Goal: Transaction & Acquisition: Book appointment/travel/reservation

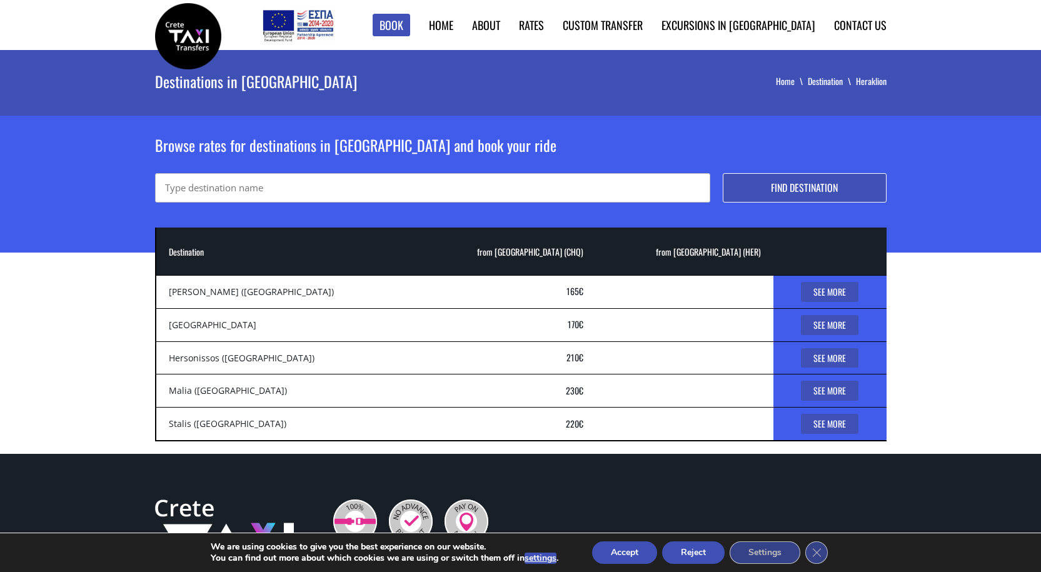
click at [312, 190] on input "text" at bounding box center [432, 187] width 555 height 29
paste input "Old National Road, Chersonisos 700 14, Grækenland"
click at [168, 186] on input "Old National Road, Chersonisos 700 14, Grækenland" at bounding box center [432, 187] width 555 height 29
type input "nana golden beach Old National Road, Chersonisos 700 14, Grækenland"
click at [803, 184] on button "Find destination" at bounding box center [805, 187] width 164 height 29
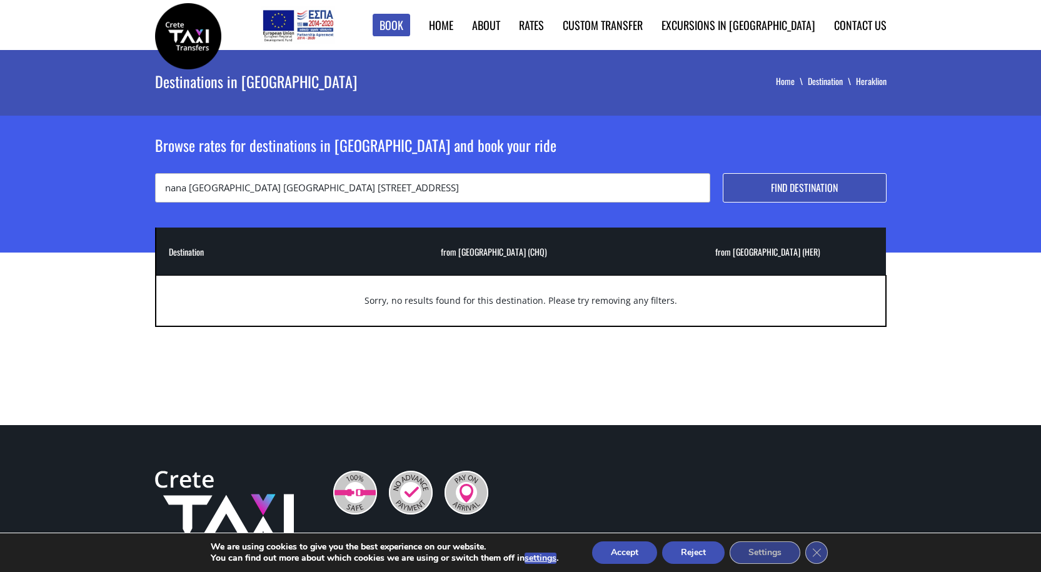
drag, startPoint x: 253, startPoint y: 189, endPoint x: 499, endPoint y: 180, distance: 245.9
click at [499, 180] on input "nana golden beach Old National Road, Chersonisos 700 14, Grækenland" at bounding box center [432, 187] width 555 height 29
type input "nana [GEOGRAPHIC_DATA]"
click at [790, 184] on button "Find destination" at bounding box center [805, 187] width 164 height 29
drag, startPoint x: 251, startPoint y: 187, endPoint x: 53, endPoint y: 156, distance: 199.9
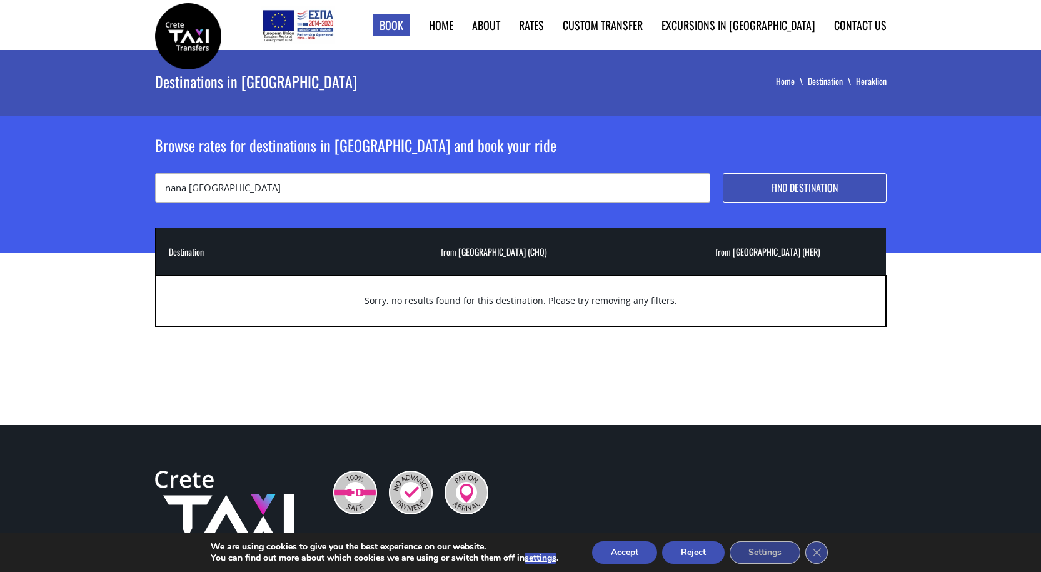
click at [53, 156] on div "Browse rates for destinations in [GEOGRAPHIC_DATA] and book your ride nana [GEO…" at bounding box center [520, 184] width 1041 height 137
paste input "[GEOGRAPHIC_DATA] [STREET_ADDRESS]"
type input "[GEOGRAPHIC_DATA] 700 14"
click at [783, 184] on button "Find destination" at bounding box center [805, 187] width 164 height 29
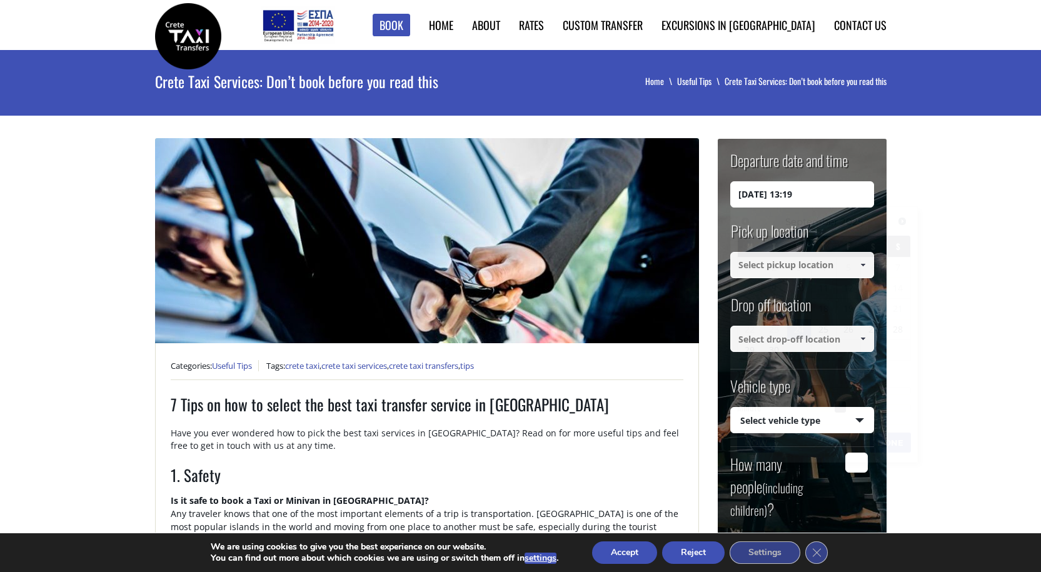
click at [853, 195] on input "24/09/2025 13:19" at bounding box center [802, 194] width 144 height 26
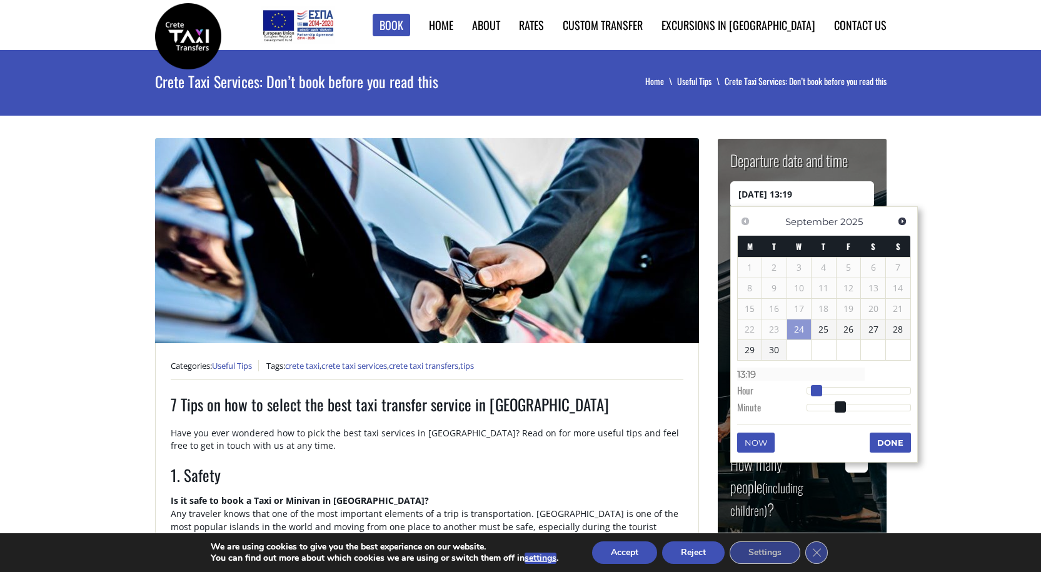
type input "24/09/2025 14:19"
type input "14:19"
type input "24/09/2025 15:19"
type input "15:19"
type input "24/09/2025 16:19"
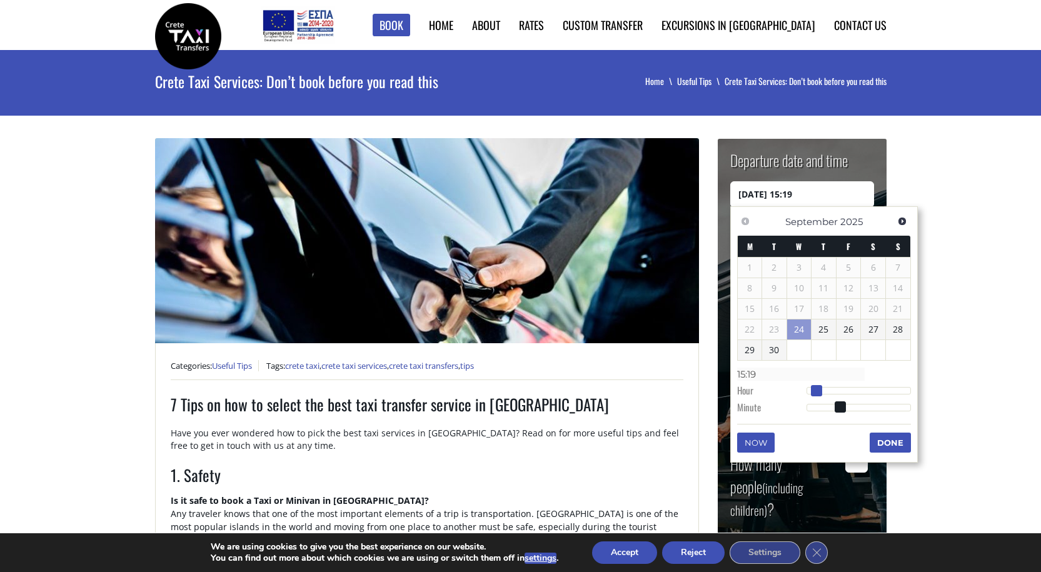
type input "16:19"
type input "24/09/2025 17:19"
type input "17:19"
type input "24/09/2025 18:19"
type input "18:19"
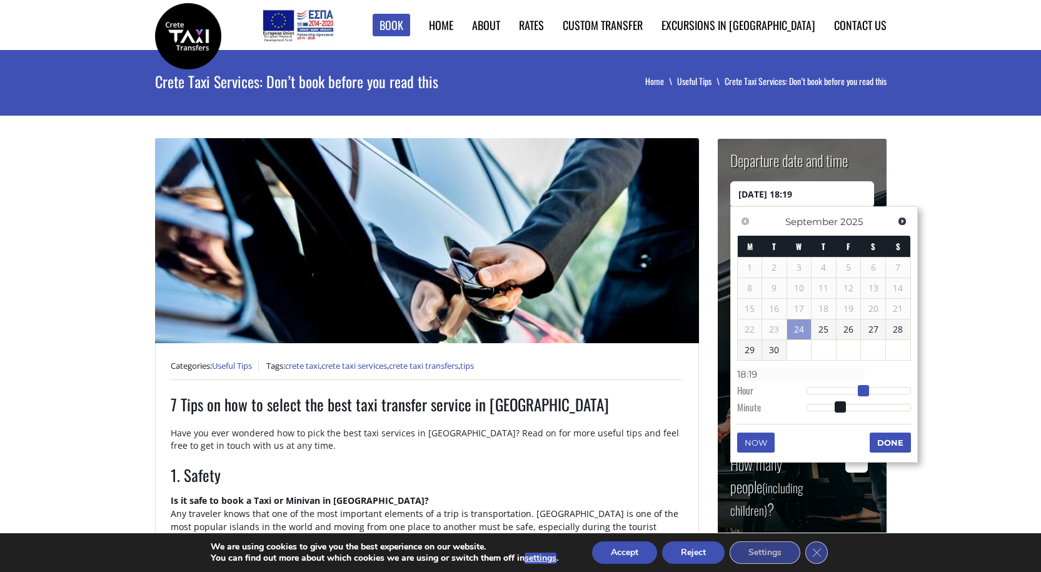
type input "24/09/2025 19:19"
type input "19:19"
type input "24/09/2025 20:19"
type input "20:19"
type input "24/09/2025 21:19"
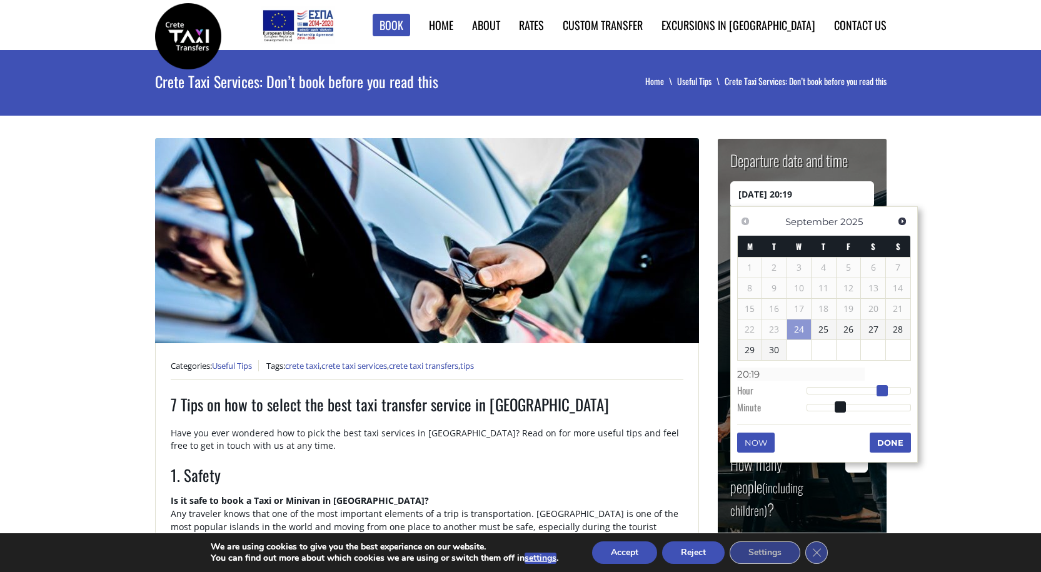
type input "21:19"
type input "24/09/2025 22:19"
type input "22:19"
drag, startPoint x: 821, startPoint y: 389, endPoint x: 907, endPoint y: 394, distance: 85.8
click at [907, 394] on div at bounding box center [858, 391] width 104 height 8
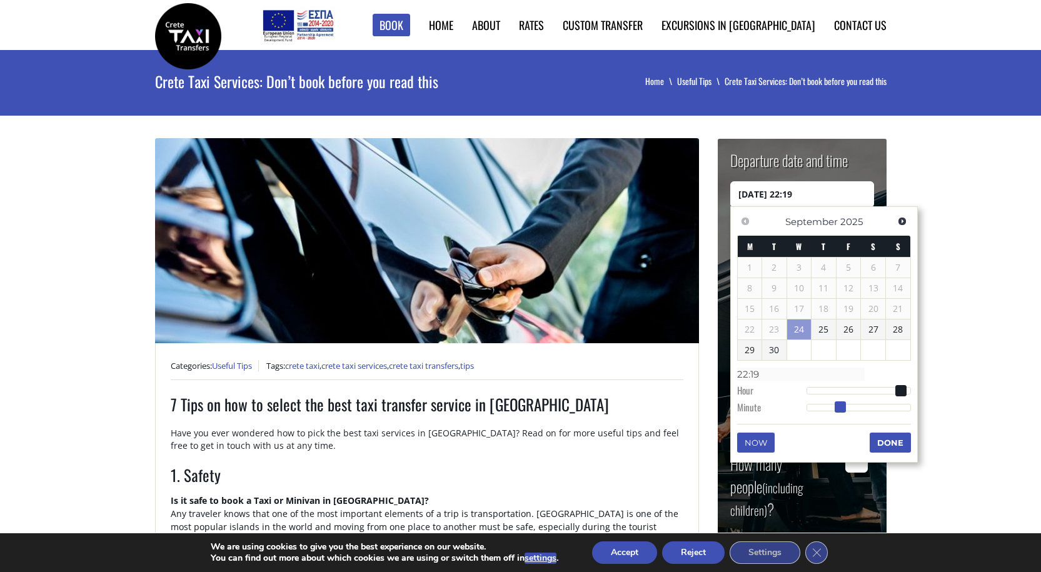
type input "24/09/2025 22:20"
type input "22:20"
type input "24/09/2025 22:21"
type input "22:21"
type input "24/09/2025 22:22"
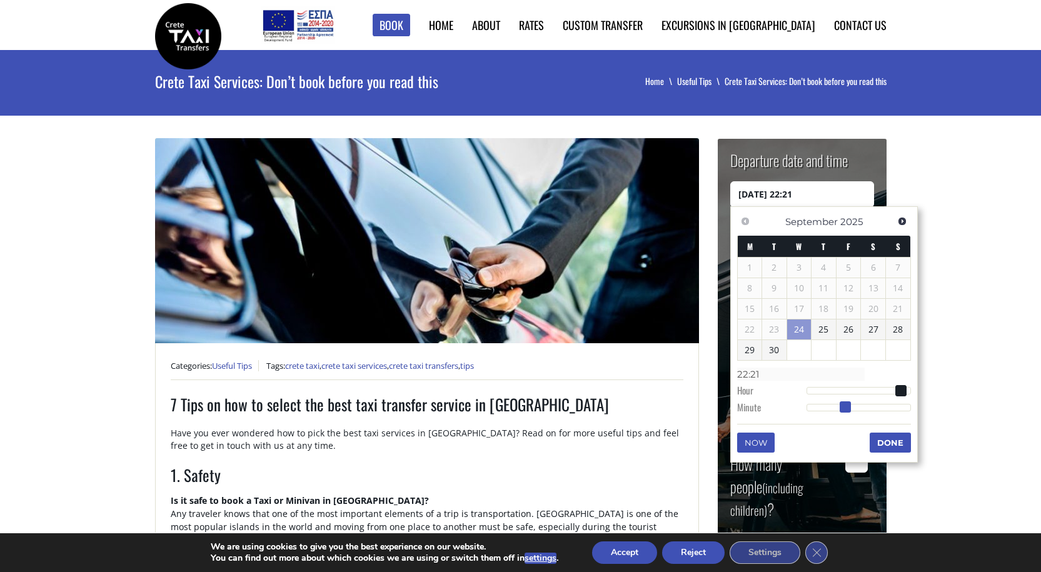
type input "22:22"
type input "24/09/2025 22:23"
type input "22:23"
type input "24/09/2025 22:25"
type input "22:25"
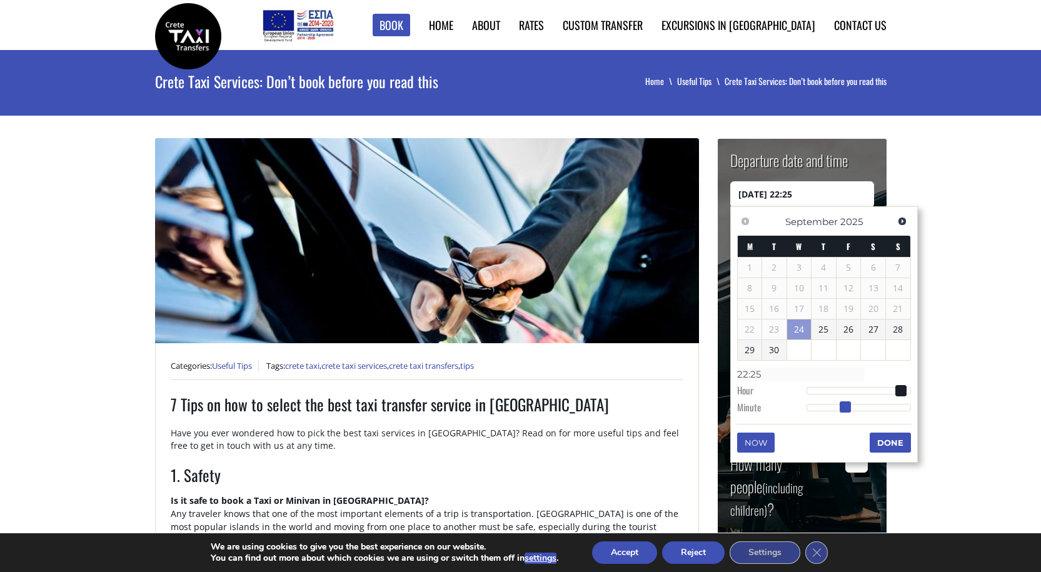
type input "24/09/2025 22:27"
type input "22:27"
type input "24/09/2025 22:29"
type input "22:29"
type input "24/09/2025 22:30"
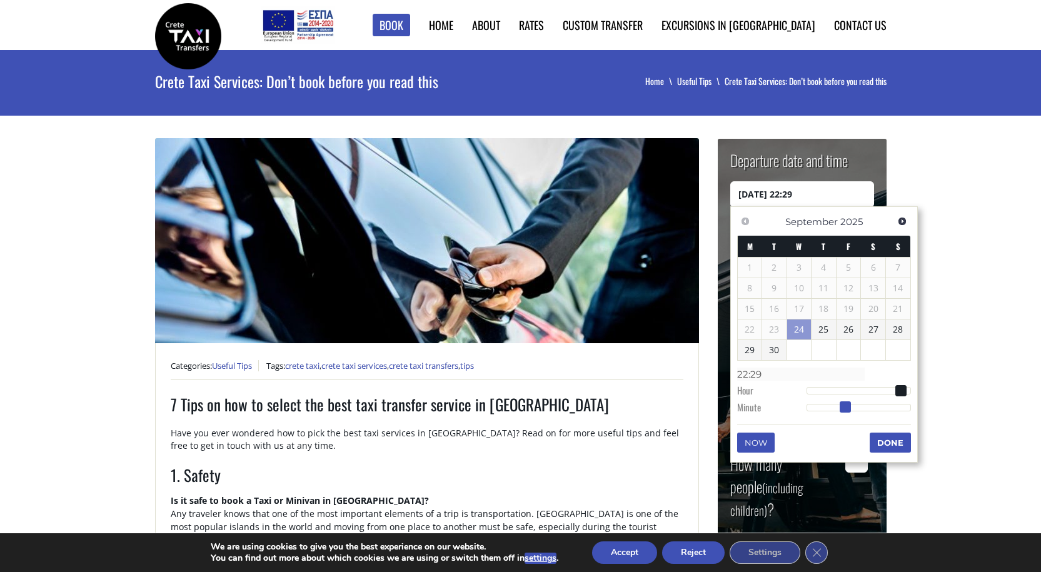
type input "22:30"
type input "24/09/2025 22:32"
type input "22:32"
type input "24/09/2025 22:33"
type input "22:33"
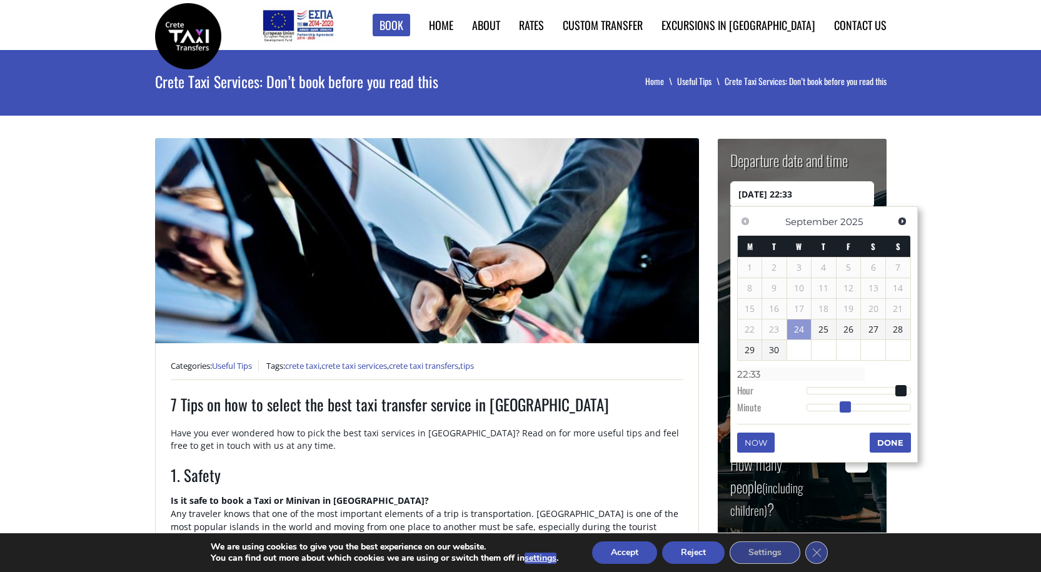
type input "24/09/2025 22:35"
type input "22:35"
type input "24/09/2025 22:36"
type input "22:36"
type input "24/09/2025 22:37"
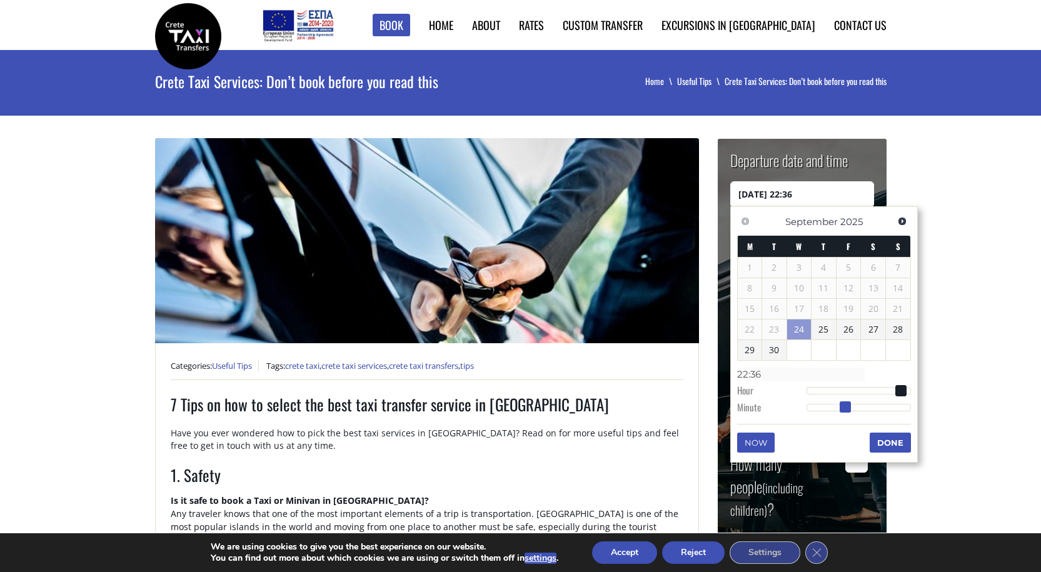
type input "22:37"
type input "24/09/2025 22:39"
type input "22:39"
type input "24/09/2025 22:40"
type input "22:40"
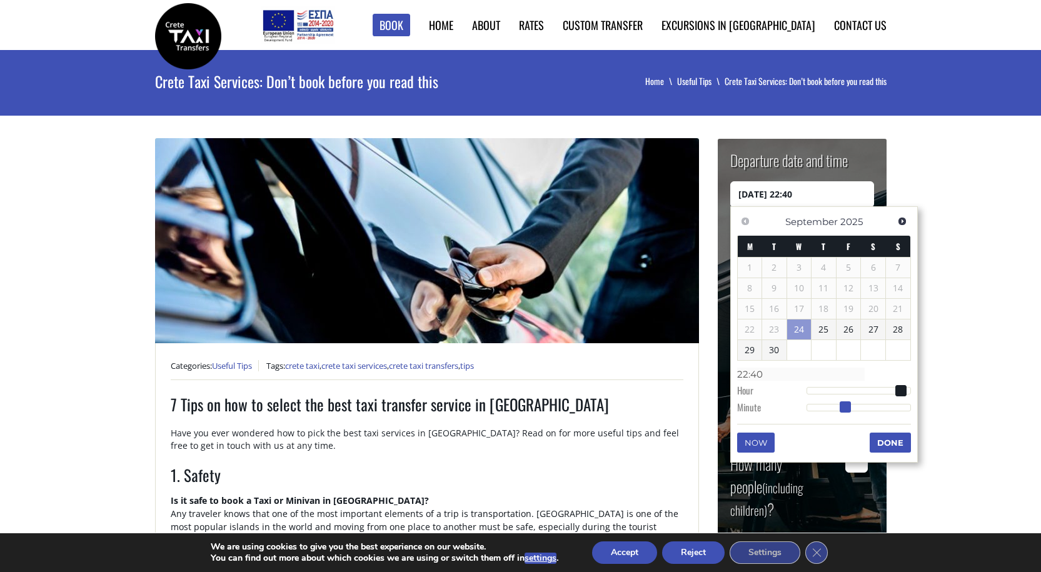
type input "24/09/2025 22:42"
type input "22:42"
type input "24/09/2025 22:43"
type input "22:43"
type input "24/09/2025 22:44"
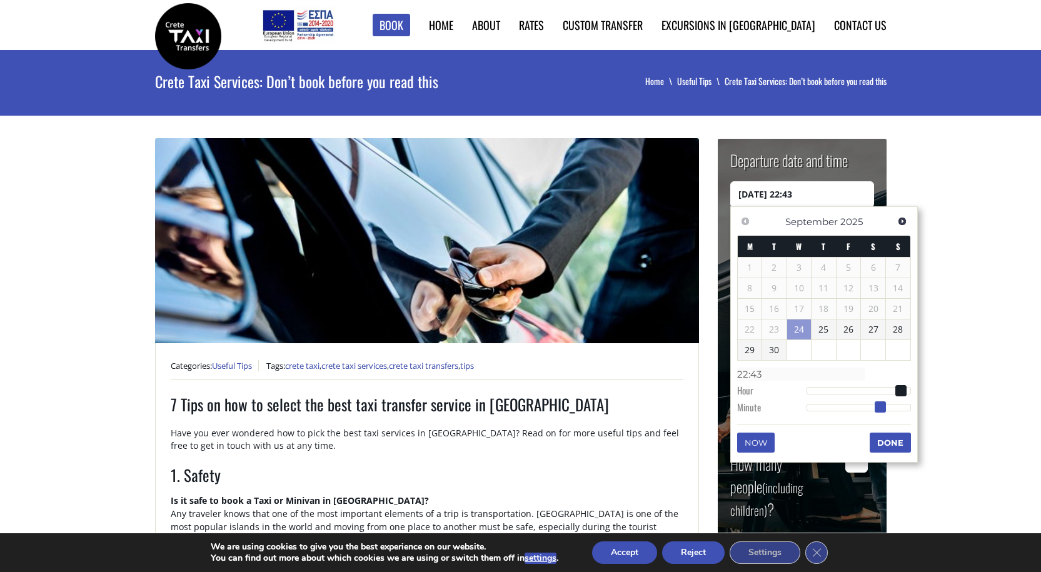
type input "22:44"
type input "24/09/2025 22:45"
type input "22:45"
type input "24/09/2025 22:46"
type input "22:46"
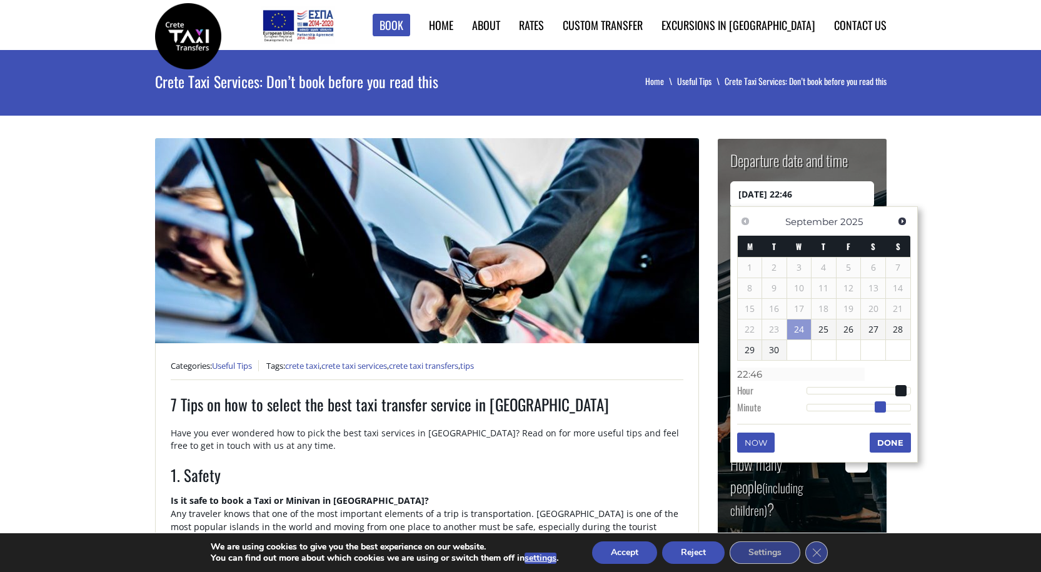
type input "24/09/2025 22:47"
type input "22:47"
type input "24/09/2025 22:48"
type input "22:48"
type input "24/09/2025 22:49"
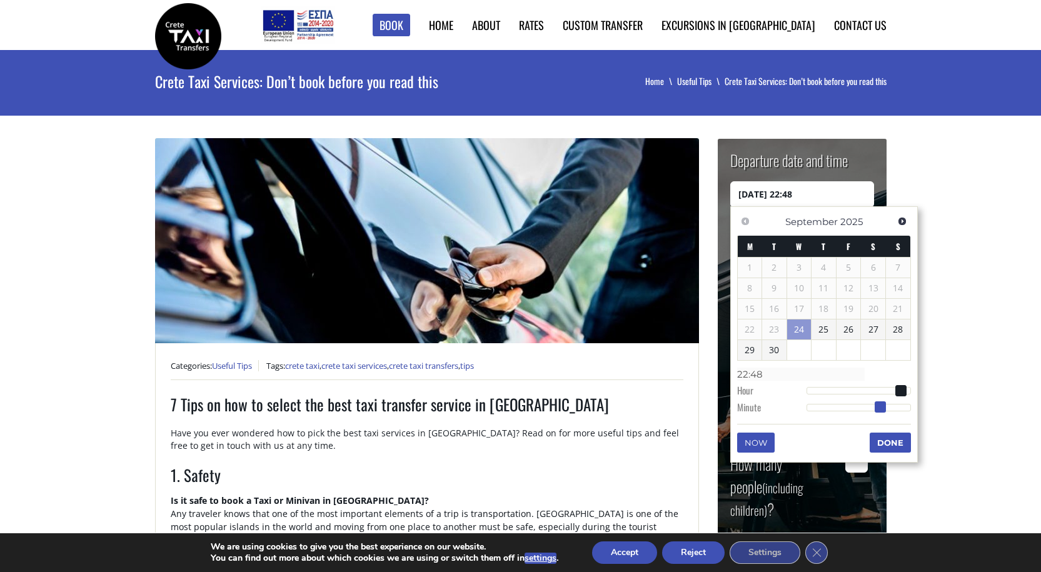
type input "22:49"
type input "24/09/2025 22:50"
type input "22:50"
type input "24/09/2025 22:51"
type input "22:51"
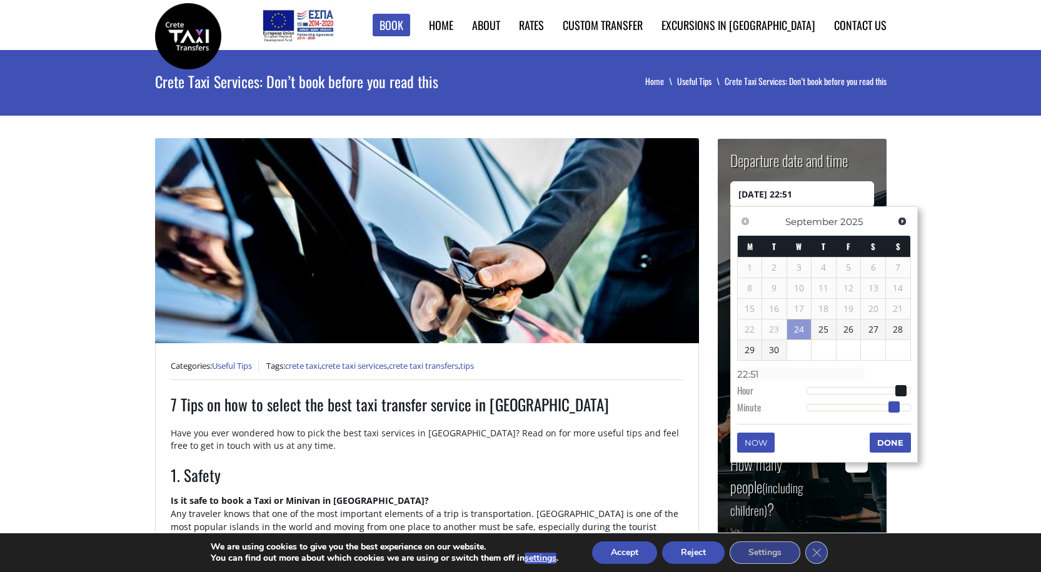
type input "24/09/2025 22:52"
type input "22:52"
type input "24/09/2025 22:53"
type input "22:53"
type input "24/09/2025 22:54"
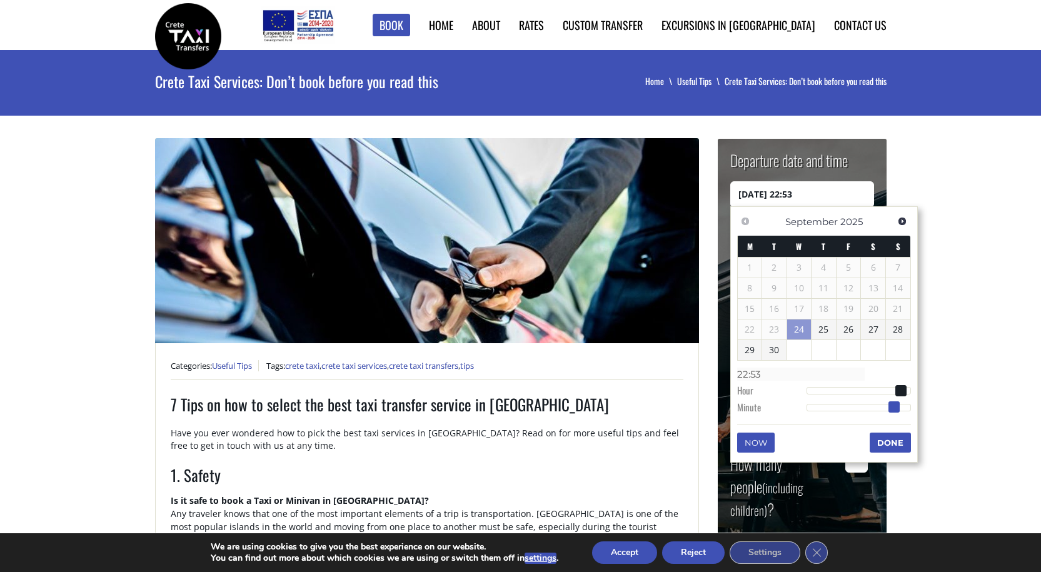
type input "22:54"
type input "24/09/2025 22:55"
type input "22:55"
type input "24/09/2025 22:56"
type input "22:56"
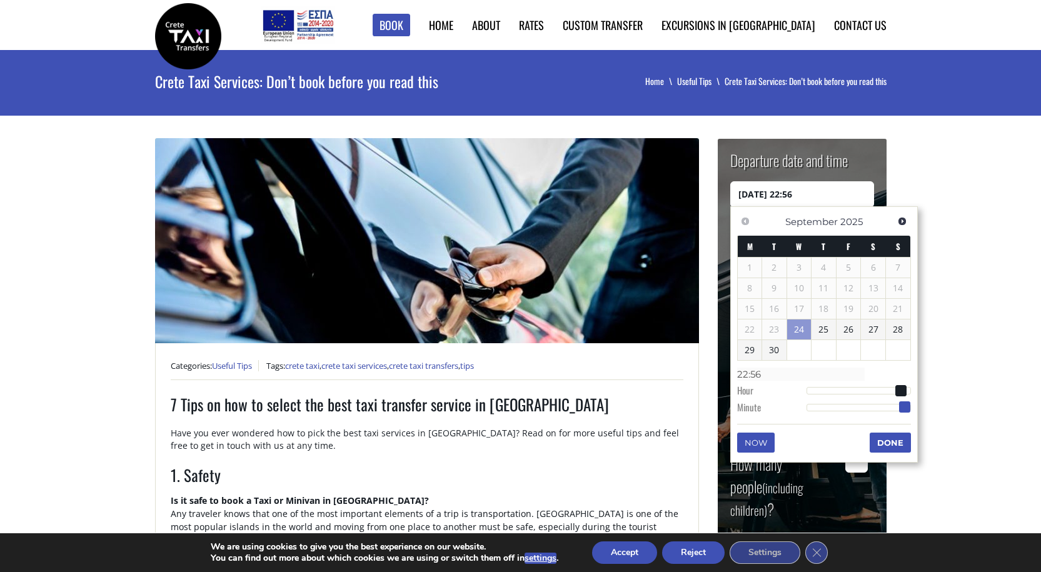
type input "24/09/2025 22:57"
type input "22:57"
type input "24/09/2025 22:58"
type input "22:58"
type input "24/09/2025 22:59"
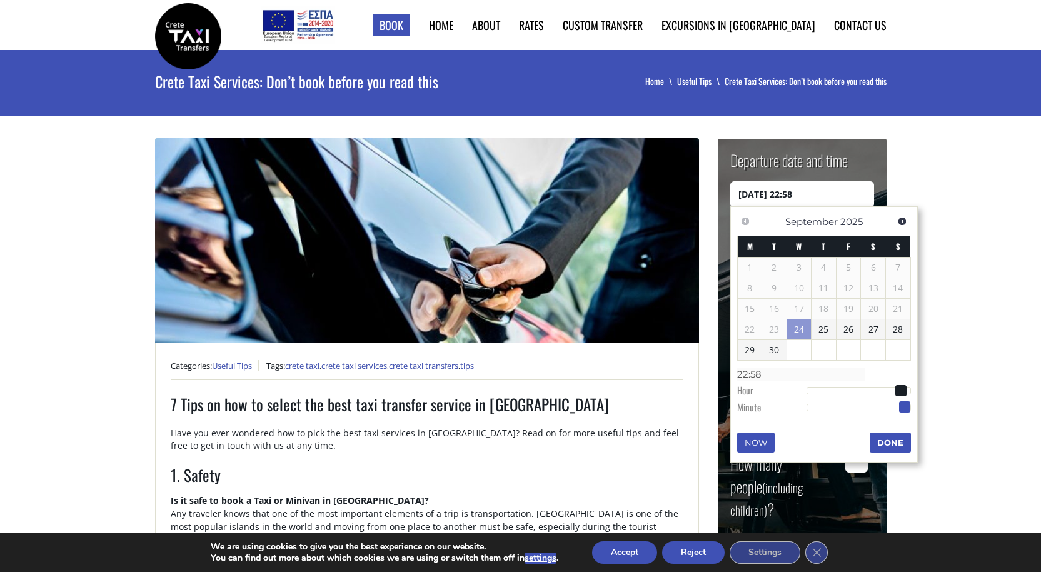
type input "22:59"
type input "24/09/2025 22:58"
type input "22:58"
type input "24/09/2025 22:57"
type input "22:57"
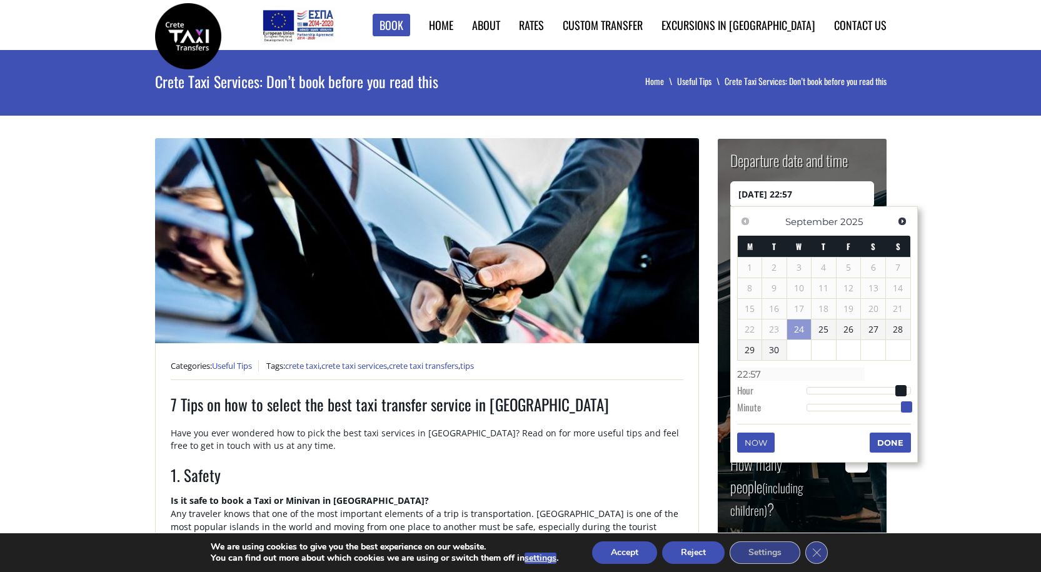
type input "24/09/2025 22:56"
type input "22:56"
type input "24/09/2025 22:55"
type input "22:55"
drag, startPoint x: 843, startPoint y: 406, endPoint x: 906, endPoint y: 413, distance: 64.1
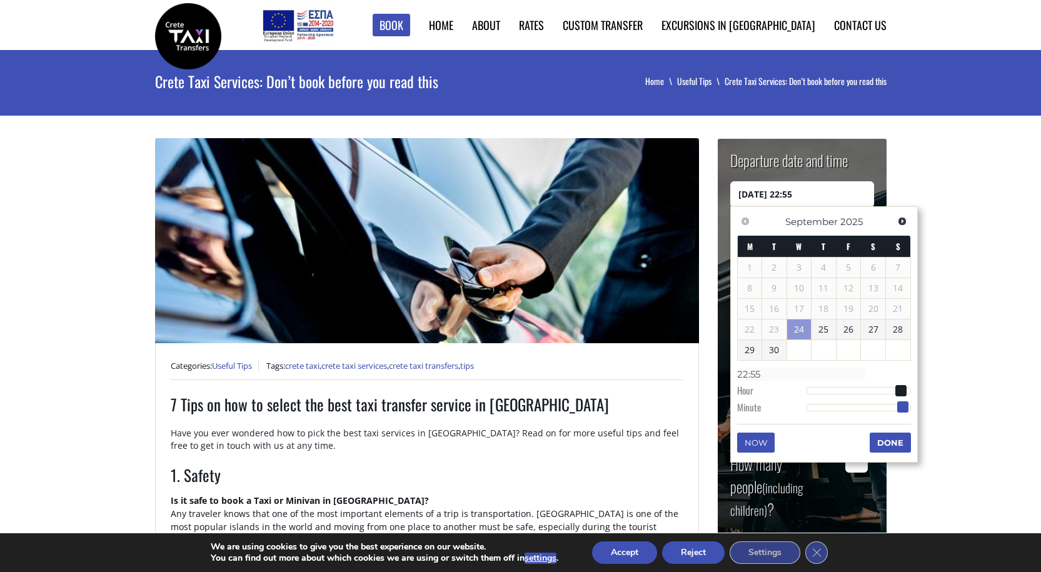
click at [906, 413] on span at bounding box center [902, 406] width 11 height 11
click at [903, 395] on span at bounding box center [900, 390] width 11 height 11
type input "24/09/2025 23:55"
type input "23:55"
drag, startPoint x: 901, startPoint y: 390, endPoint x: 916, endPoint y: 390, distance: 14.4
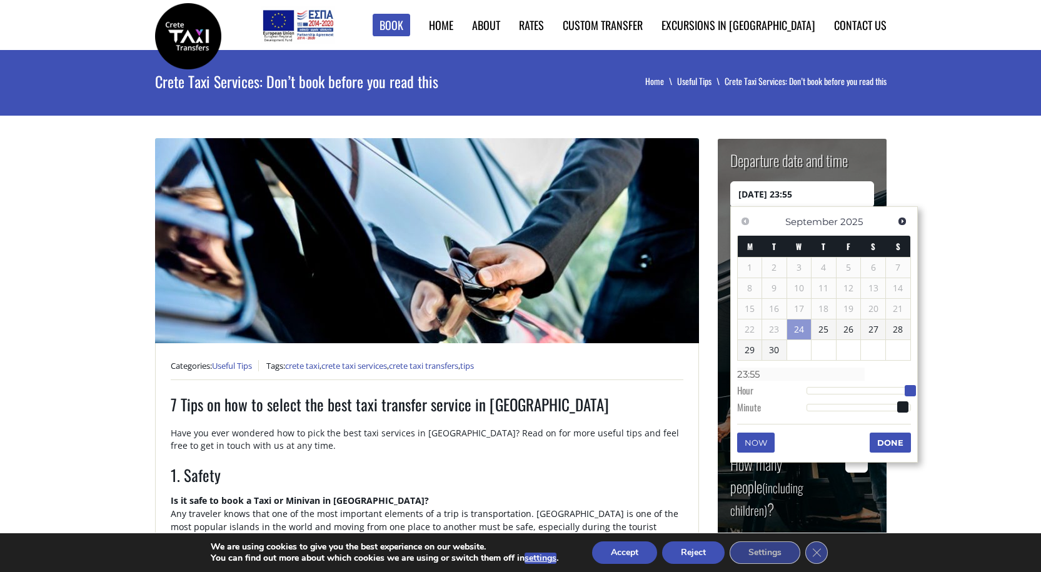
click at [916, 390] on div "Previous Next September 2025 M T W T F S S 1 2 3 4 5 6 7 8 9 10 11 12 13 14 15 …" at bounding box center [824, 334] width 188 height 256
click at [894, 443] on button "Done" at bounding box center [890, 443] width 41 height 20
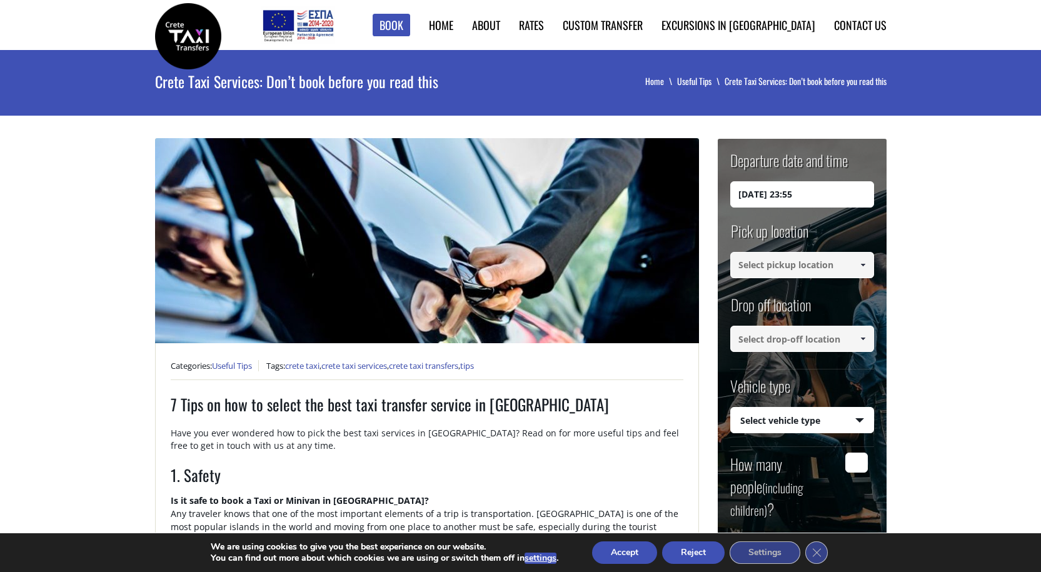
click at [845, 268] on input at bounding box center [802, 265] width 144 height 26
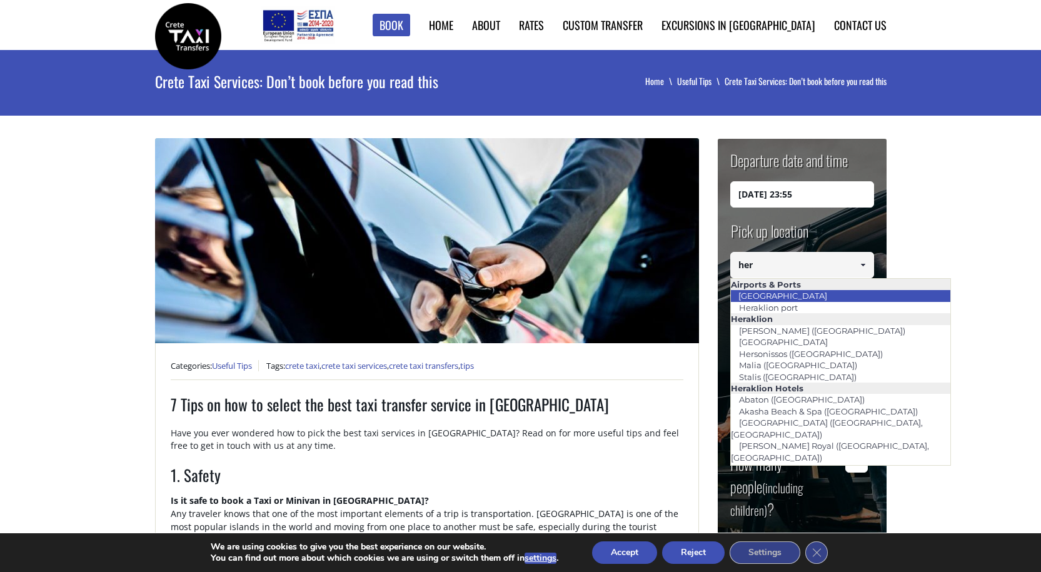
click at [778, 299] on link "[GEOGRAPHIC_DATA]" at bounding box center [782, 296] width 105 height 18
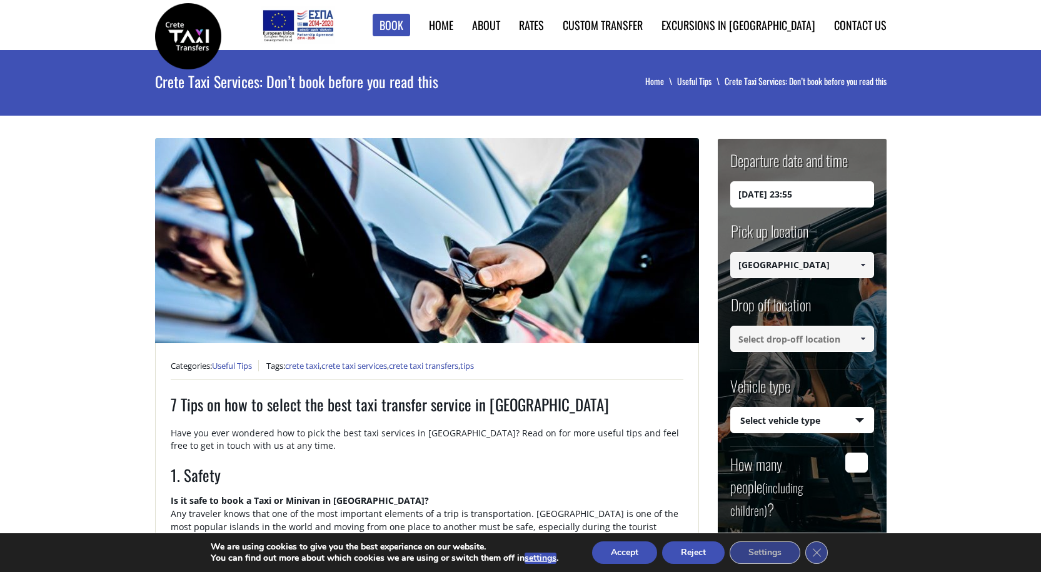
type input "[GEOGRAPHIC_DATA]"
click at [846, 339] on input at bounding box center [802, 339] width 144 height 26
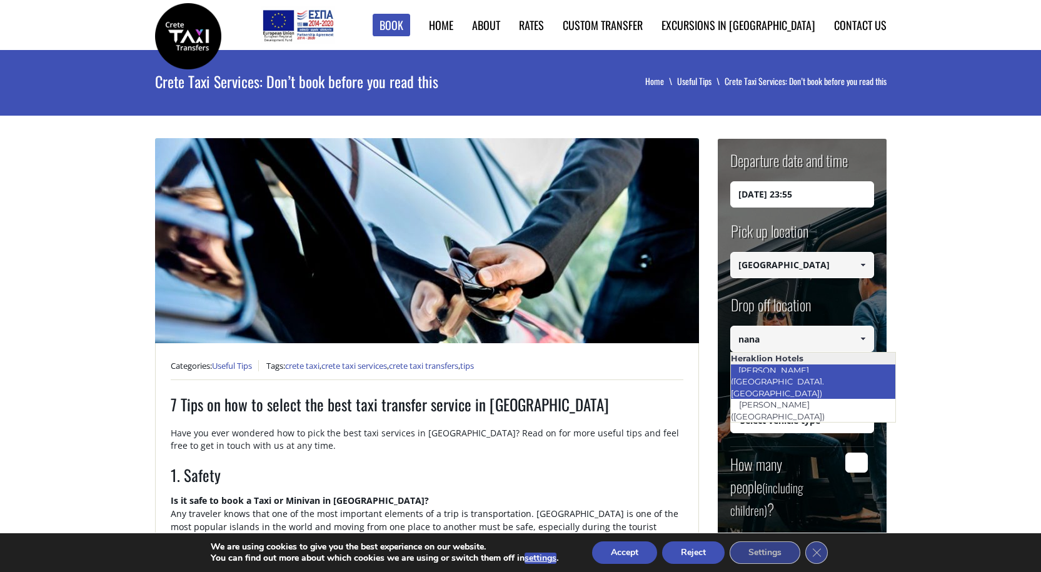
click at [782, 371] on link "[PERSON_NAME] ([GEOGRAPHIC_DATA], [GEOGRAPHIC_DATA])" at bounding box center [780, 381] width 100 height 41
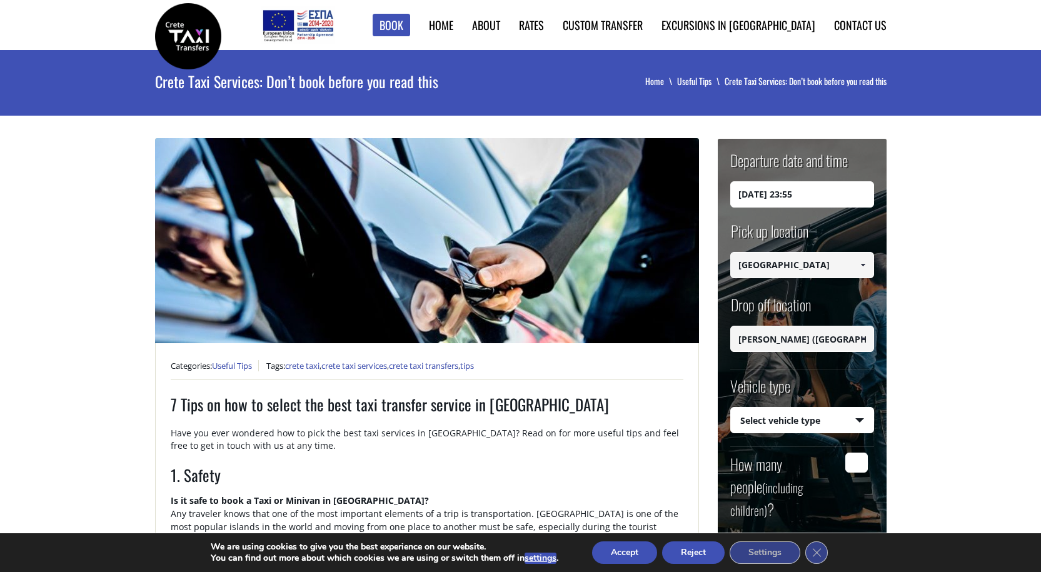
type input "[PERSON_NAME] ([GEOGRAPHIC_DATA], [GEOGRAPHIC_DATA])"
click at [863, 416] on select "Select vehicle type Taxi (4 passengers) Mercedes E Class Mini Van (7 passengers…" at bounding box center [802, 421] width 143 height 26
select select "540"
click at [731, 408] on select "Select vehicle type Taxi (4 passengers) Mercedes E Class Mini Van (7 passengers…" at bounding box center [802, 421] width 143 height 26
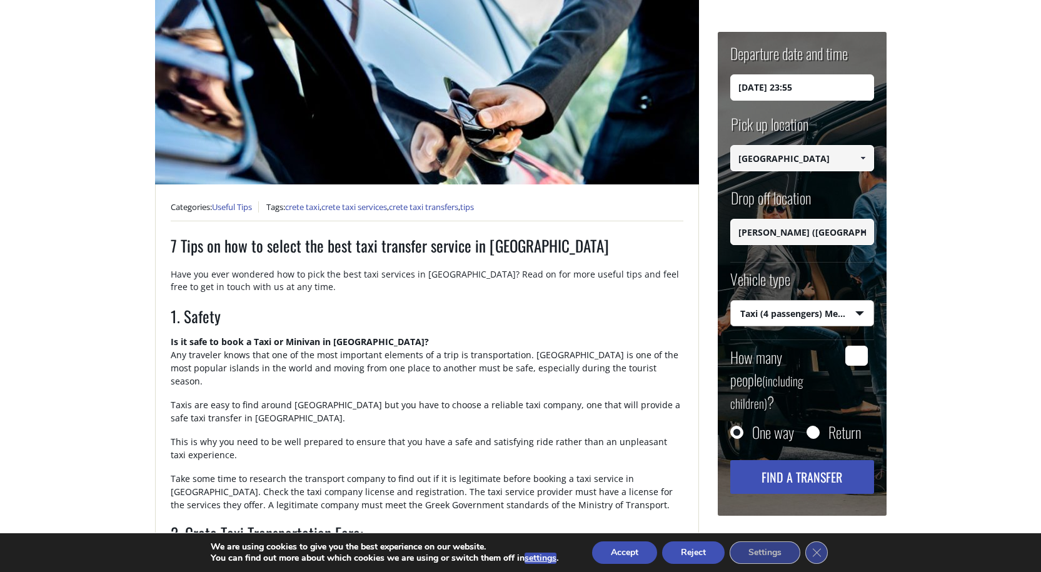
scroll to position [161, 0]
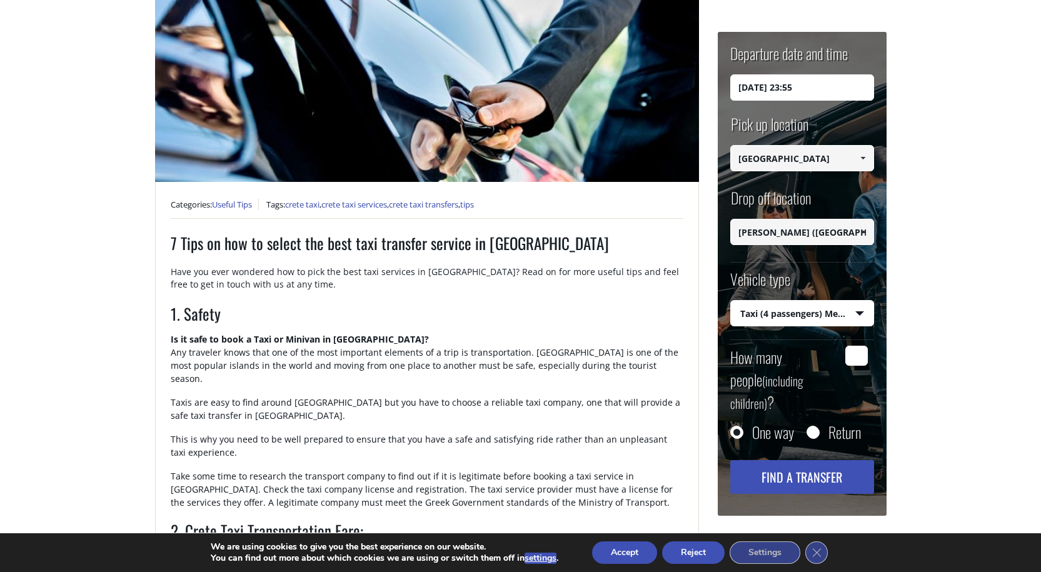
click at [861, 355] on input "How many people (including children) ?" at bounding box center [856, 356] width 23 height 20
type input "3"
click at [804, 460] on button "Find a transfer" at bounding box center [802, 477] width 144 height 34
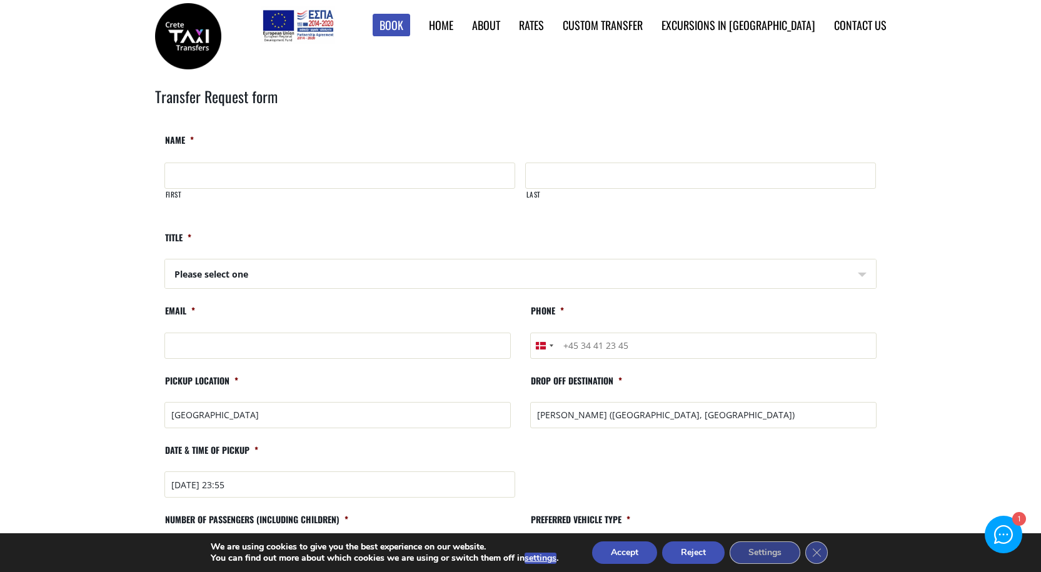
click at [221, 178] on input "First" at bounding box center [339, 176] width 351 height 26
type input "Sisse"
type input "Bohart"
type input "sisse.bohart@hotmail.co.uk"
type input "+4571704601"
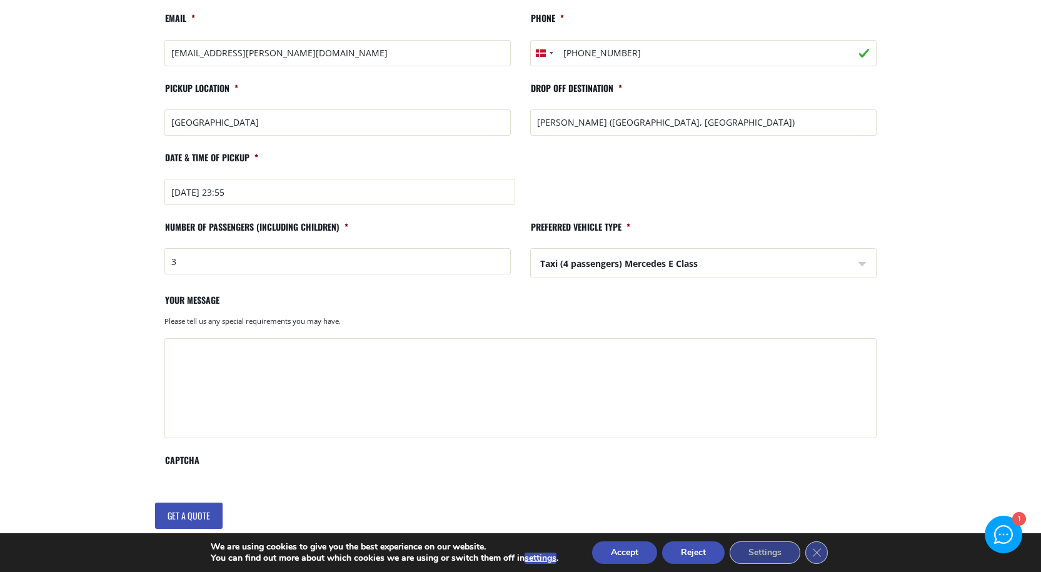
scroll to position [293, 0]
click at [264, 353] on textarea "Your message" at bounding box center [520, 388] width 712 height 100
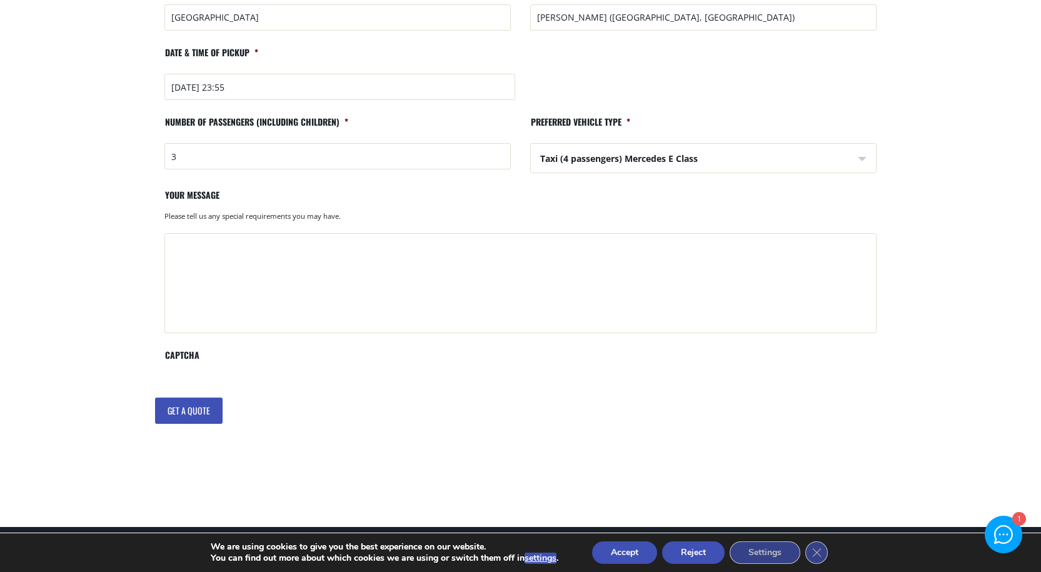
scroll to position [398, 0]
type textarea "Landing at 23.55 Need two booster seats"
click at [183, 405] on input "Get a quote" at bounding box center [189, 410] width 68 height 26
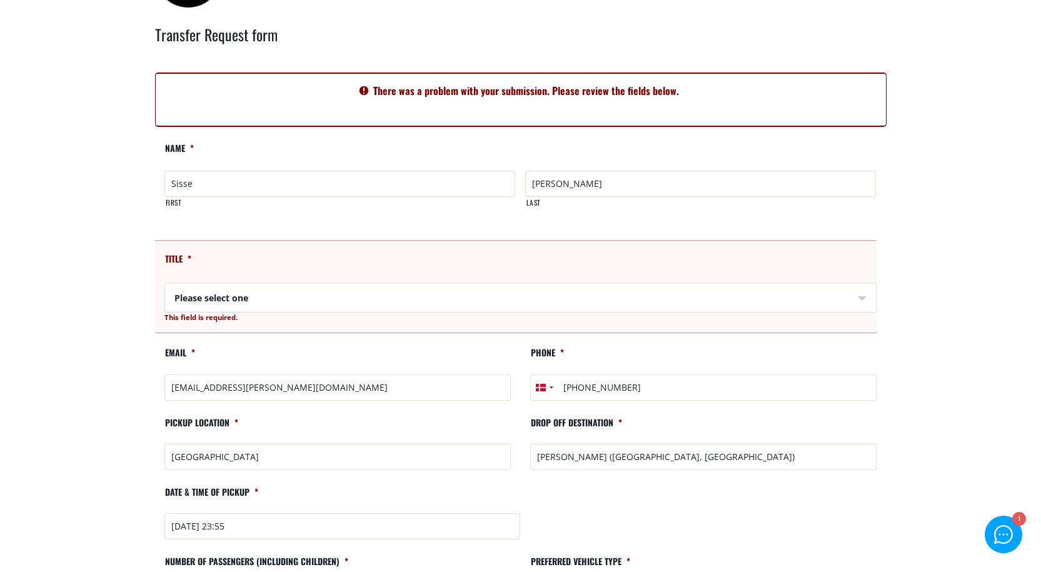
scroll to position [63, 0]
click at [279, 301] on select "Please select one Mr Mrs" at bounding box center [521, 298] width 711 height 30
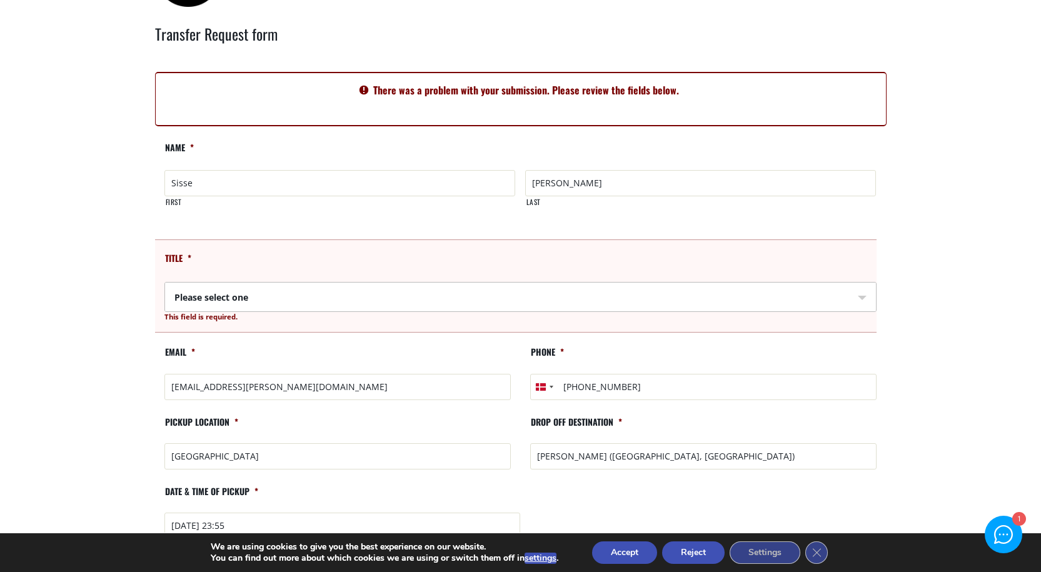
select select "Mrs"
click at [166, 283] on select "Please select one Mr Mrs" at bounding box center [521, 298] width 711 height 30
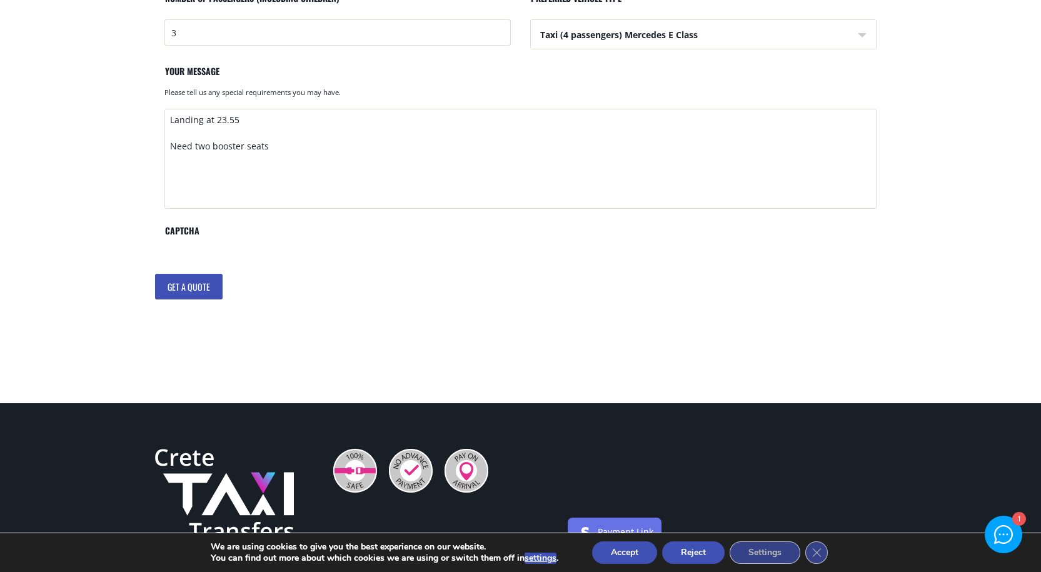
scroll to position [626, 0]
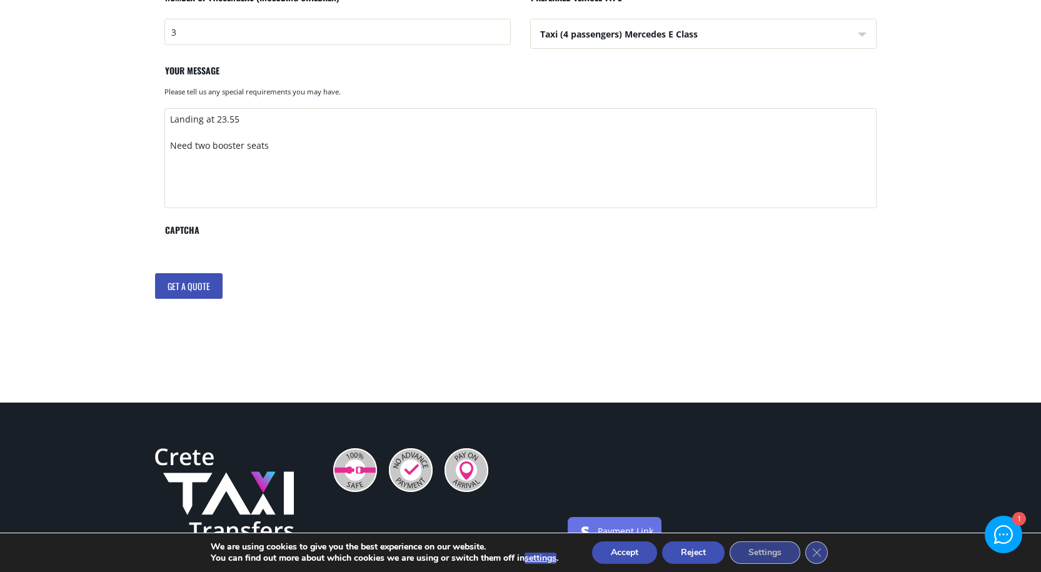
click at [203, 283] on input "Get a quote" at bounding box center [189, 286] width 68 height 26
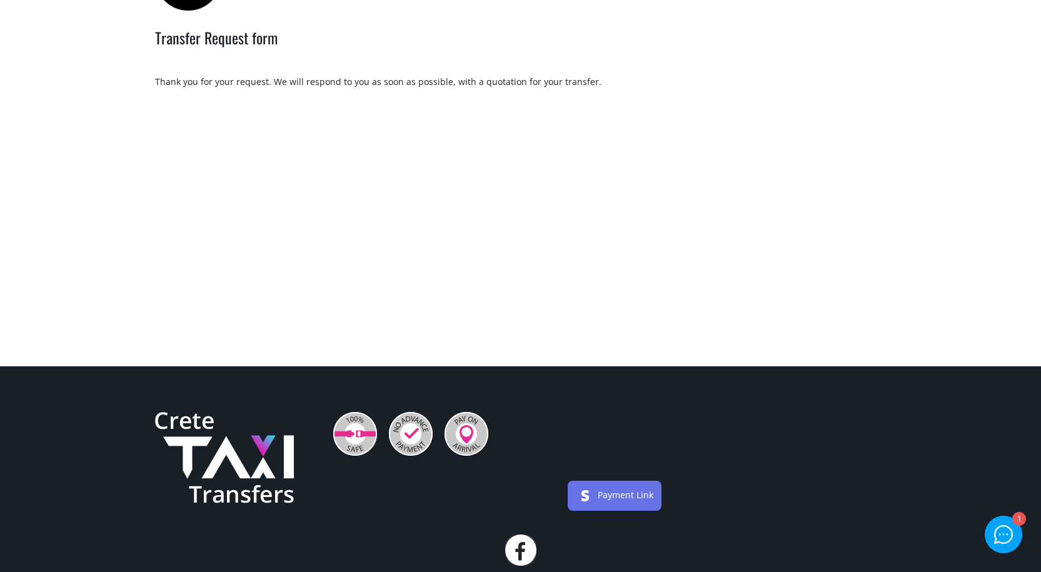
scroll to position [63, 0]
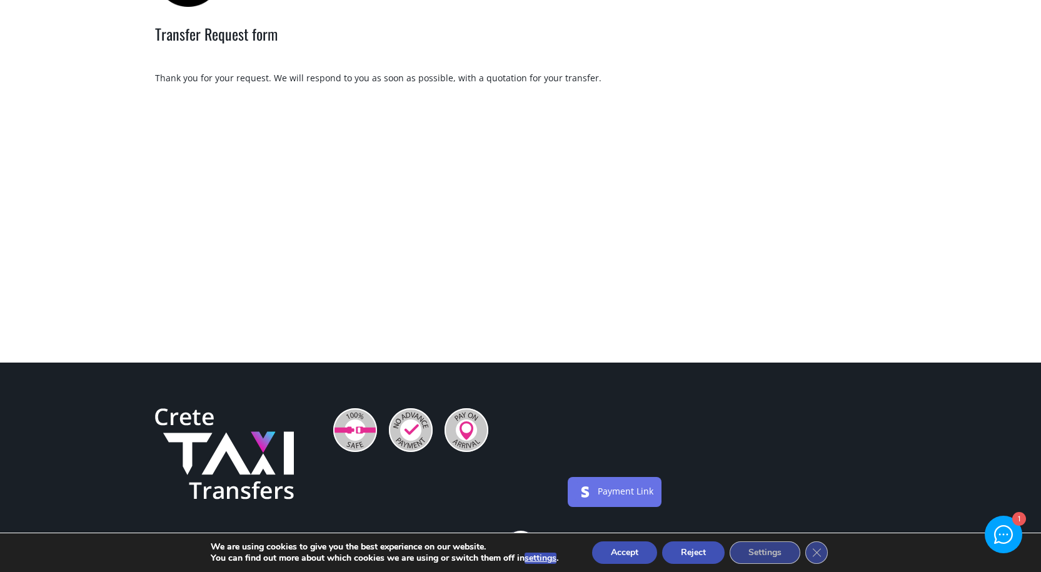
click at [1005, 536] on div at bounding box center [1004, 535] width 18 height 18
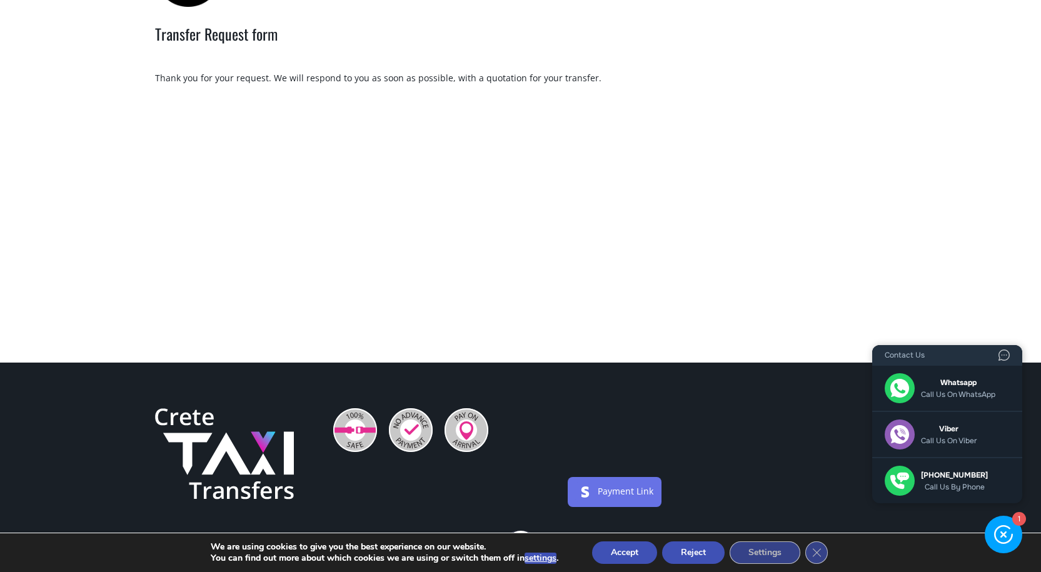
click at [616, 553] on button "Accept" at bounding box center [624, 552] width 65 height 23
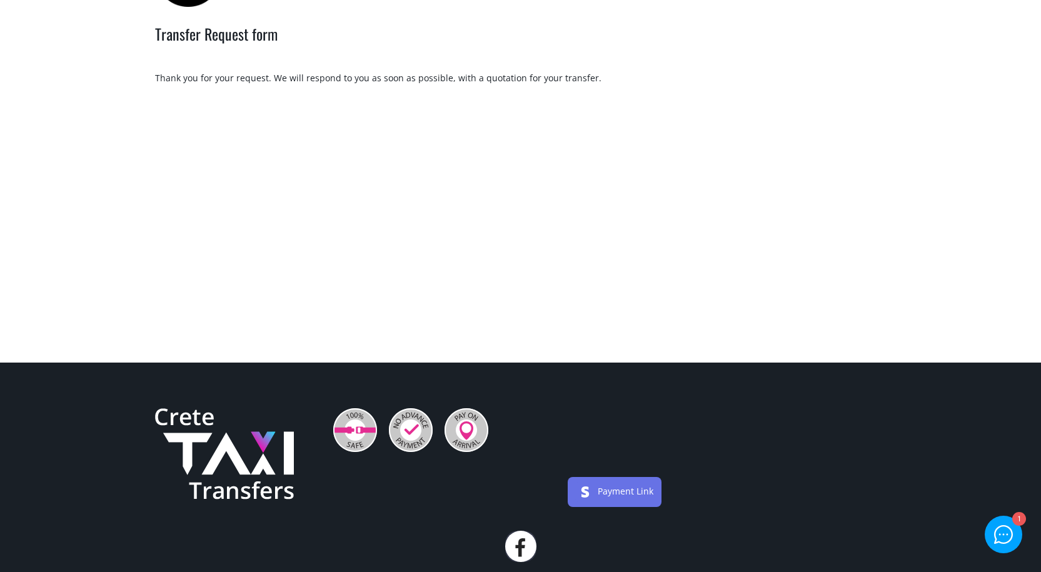
scroll to position [0, 0]
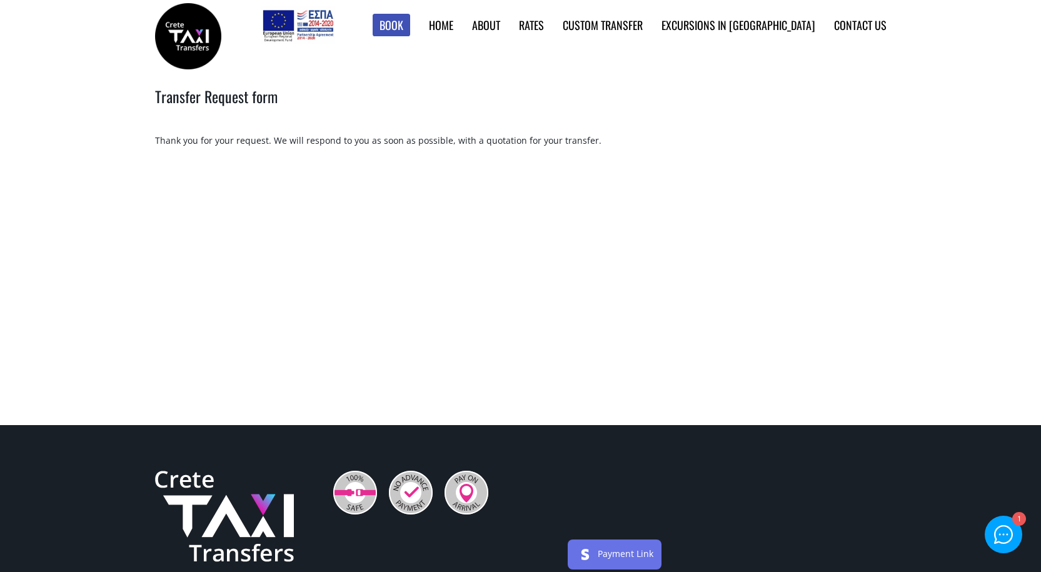
click at [1005, 531] on div at bounding box center [1004, 535] width 18 height 18
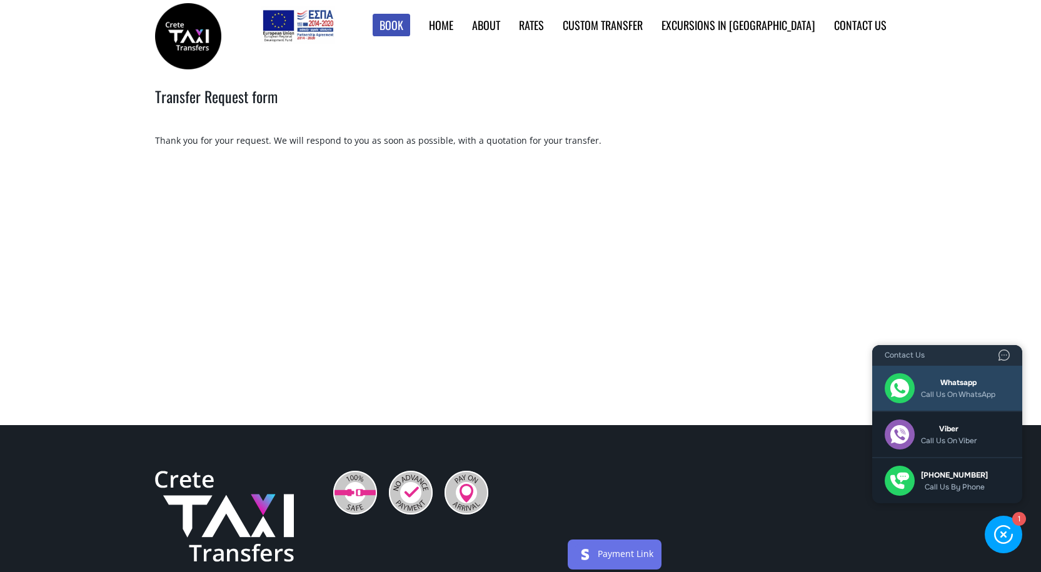
click at [972, 390] on span "Call us on WhatsApp" at bounding box center [958, 394] width 74 height 9
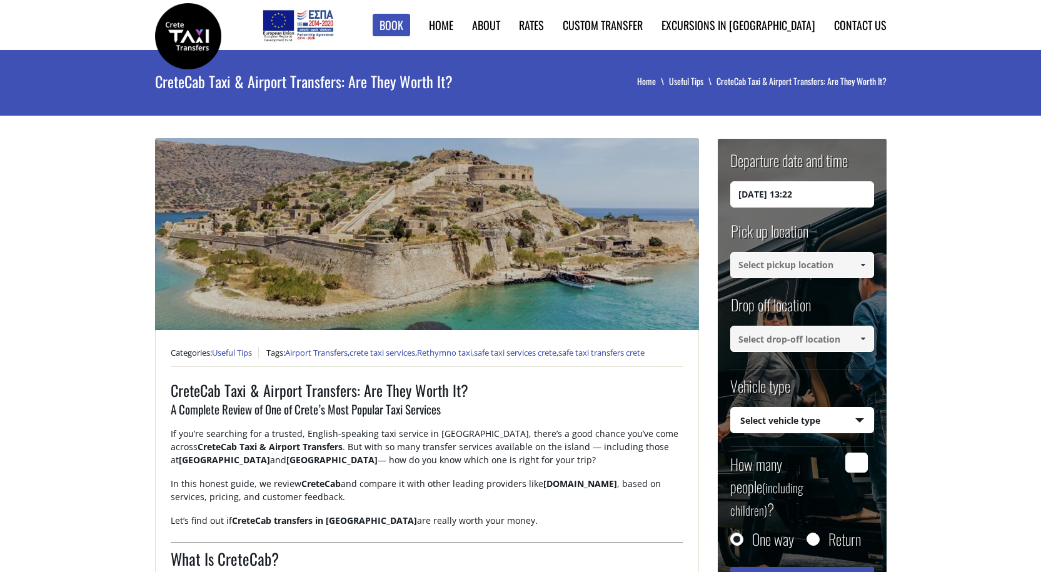
click at [865, 266] on span at bounding box center [863, 265] width 10 height 10
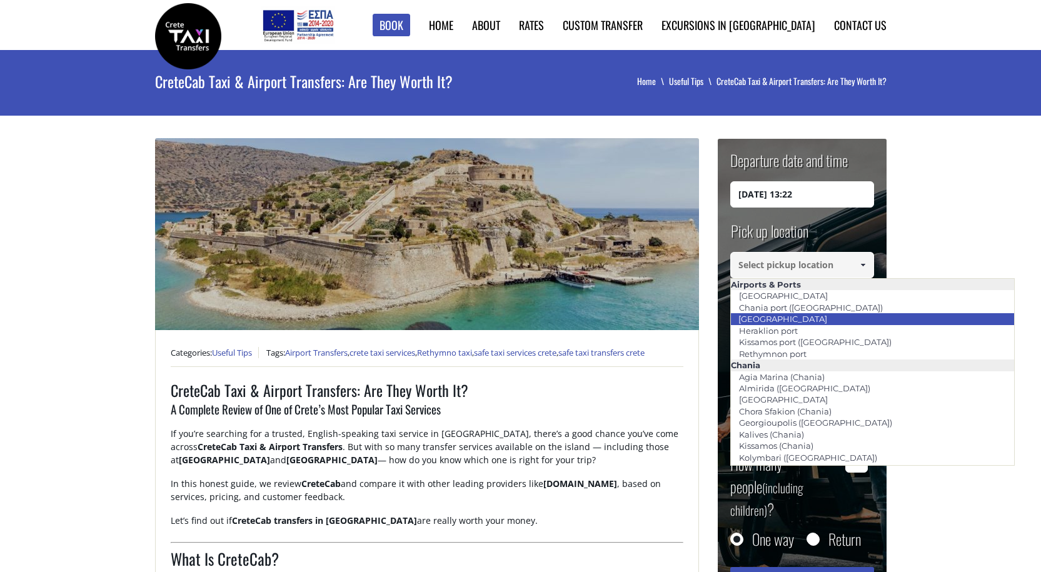
click at [803, 318] on link "[GEOGRAPHIC_DATA]" at bounding box center [782, 319] width 105 height 18
type input "[GEOGRAPHIC_DATA]"
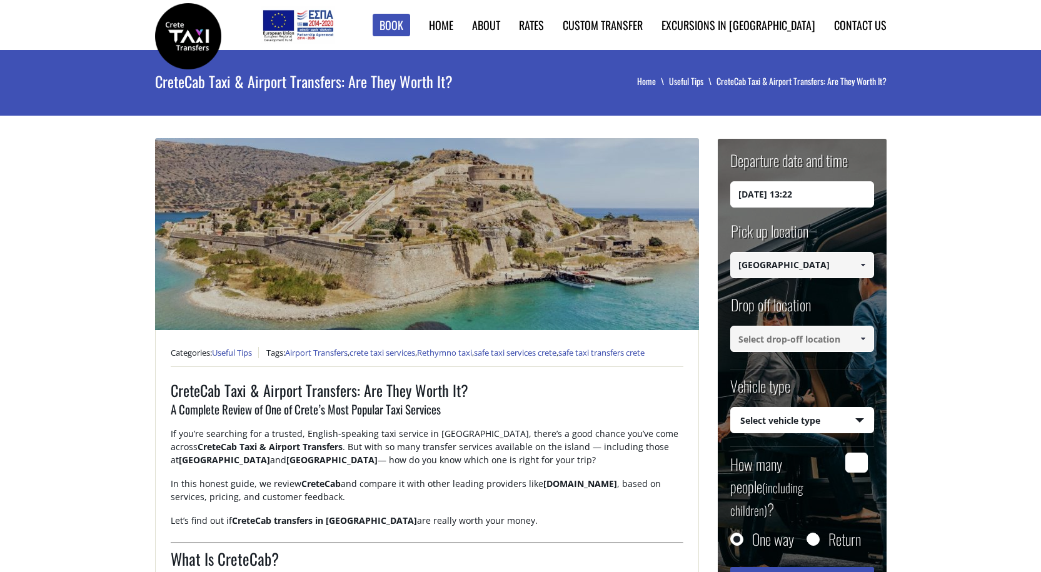
click at [813, 343] on input at bounding box center [802, 339] width 144 height 26
click at [860, 340] on span at bounding box center [863, 339] width 10 height 10
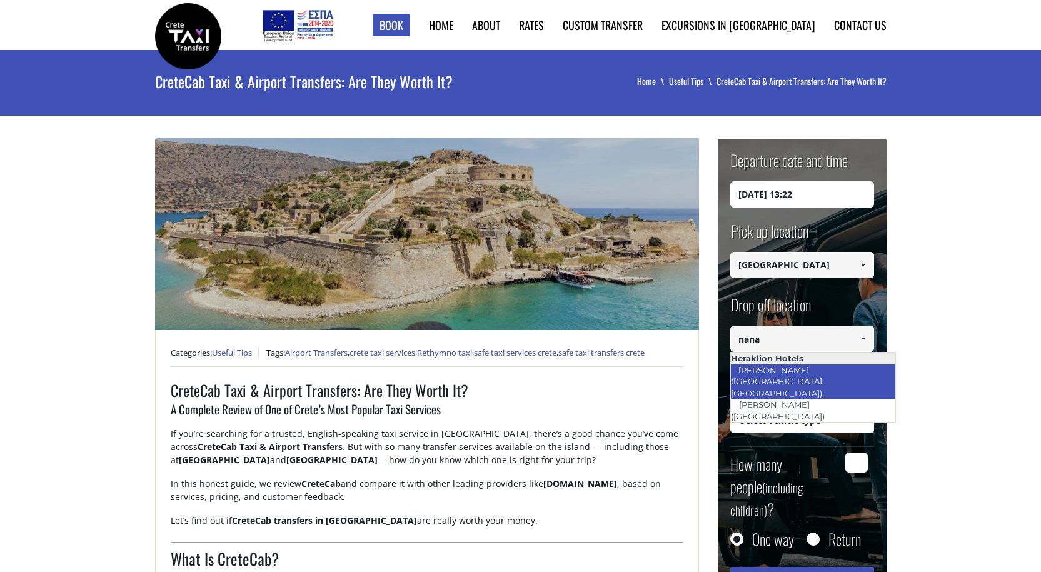
click at [790, 368] on link "[PERSON_NAME] ([GEOGRAPHIC_DATA], [GEOGRAPHIC_DATA])" at bounding box center [780, 381] width 100 height 41
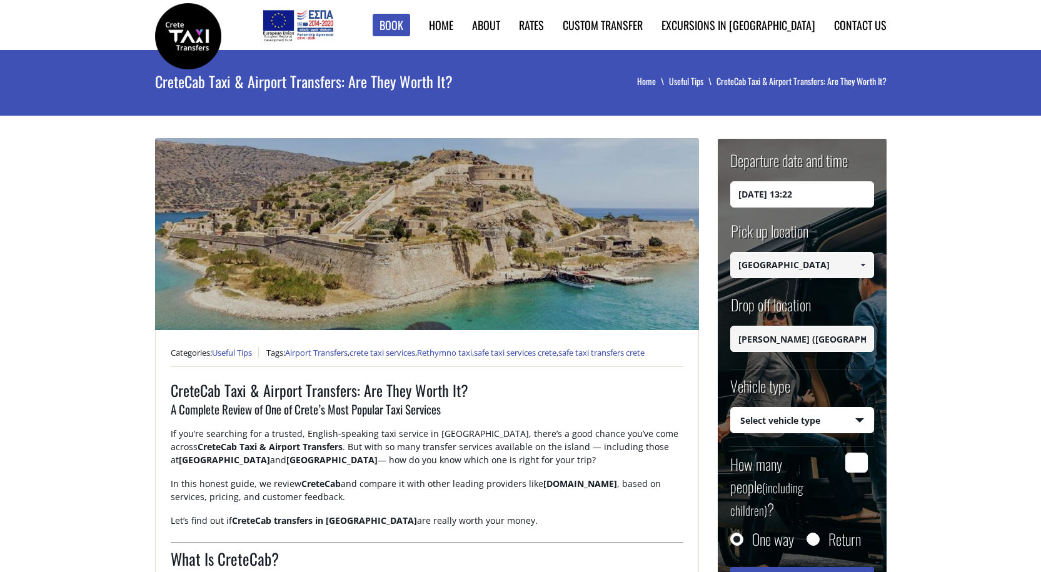
type input "[PERSON_NAME] ([GEOGRAPHIC_DATA], [GEOGRAPHIC_DATA])"
click at [796, 417] on select "Select vehicle type Taxi (4 passengers) Mercedes E Class Mini Van (7 passengers…" at bounding box center [802, 421] width 143 height 26
